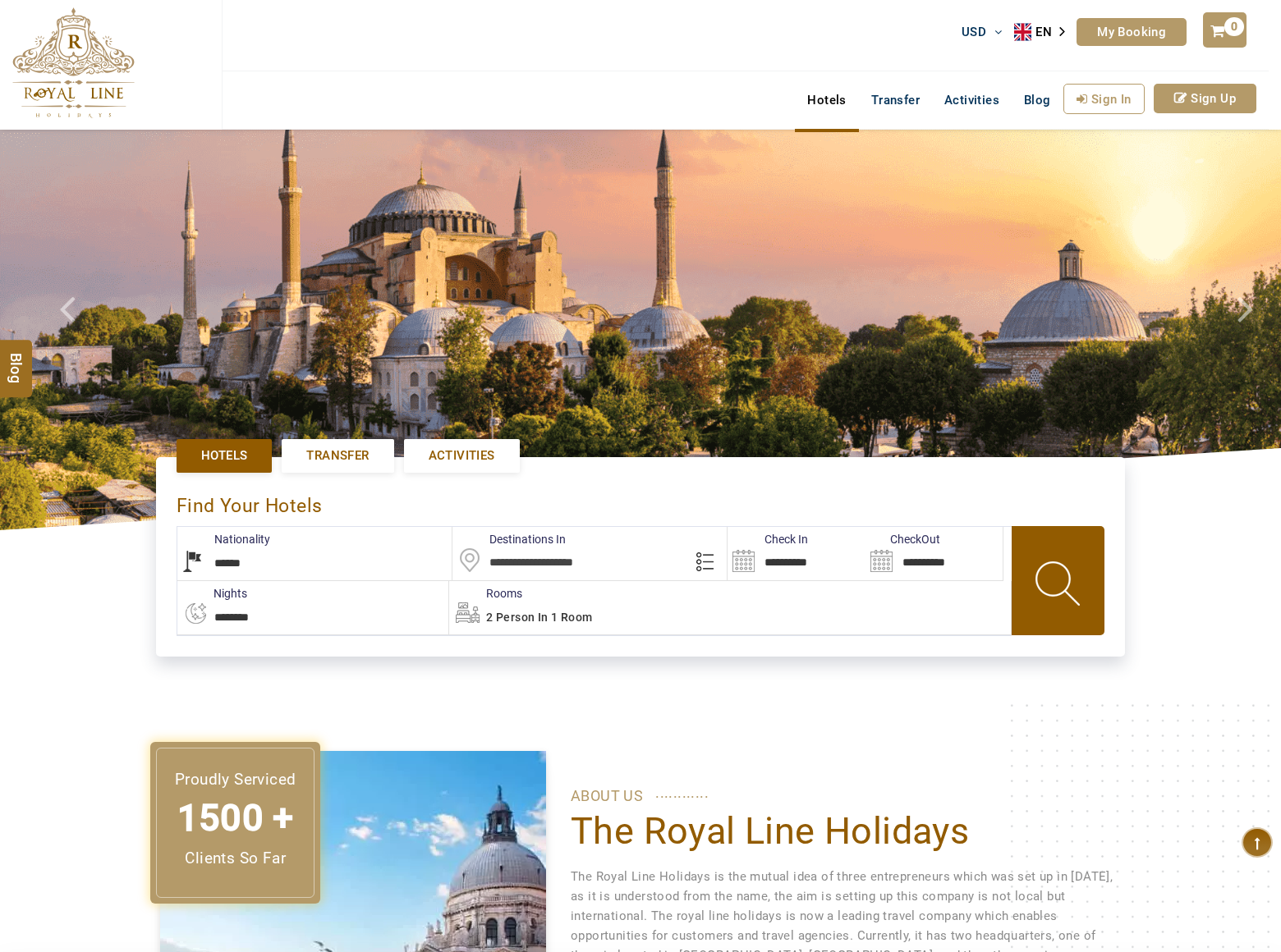
select select "******"
type input "**********"
select select "******"
